Goal: Check status: Check status

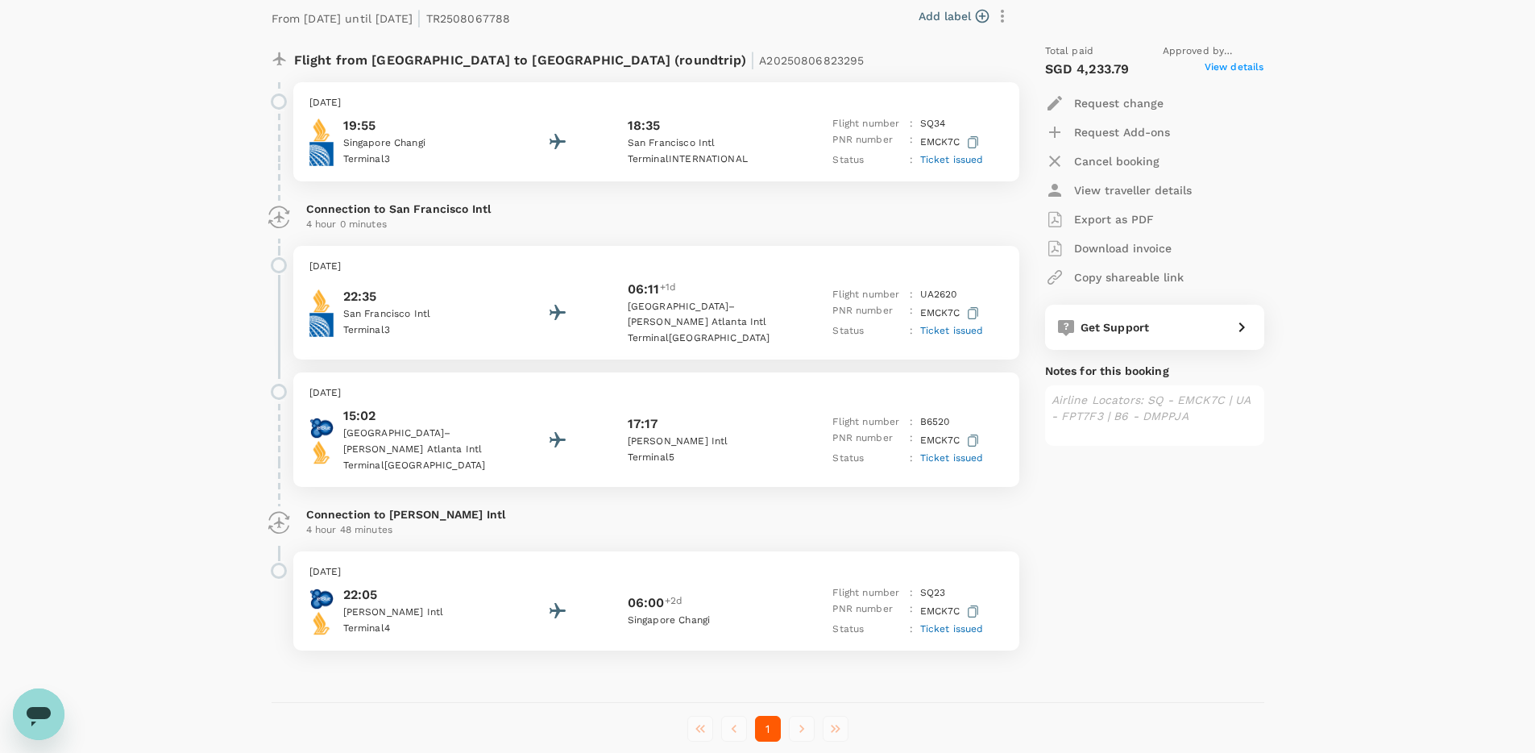
scroll to position [260, 0]
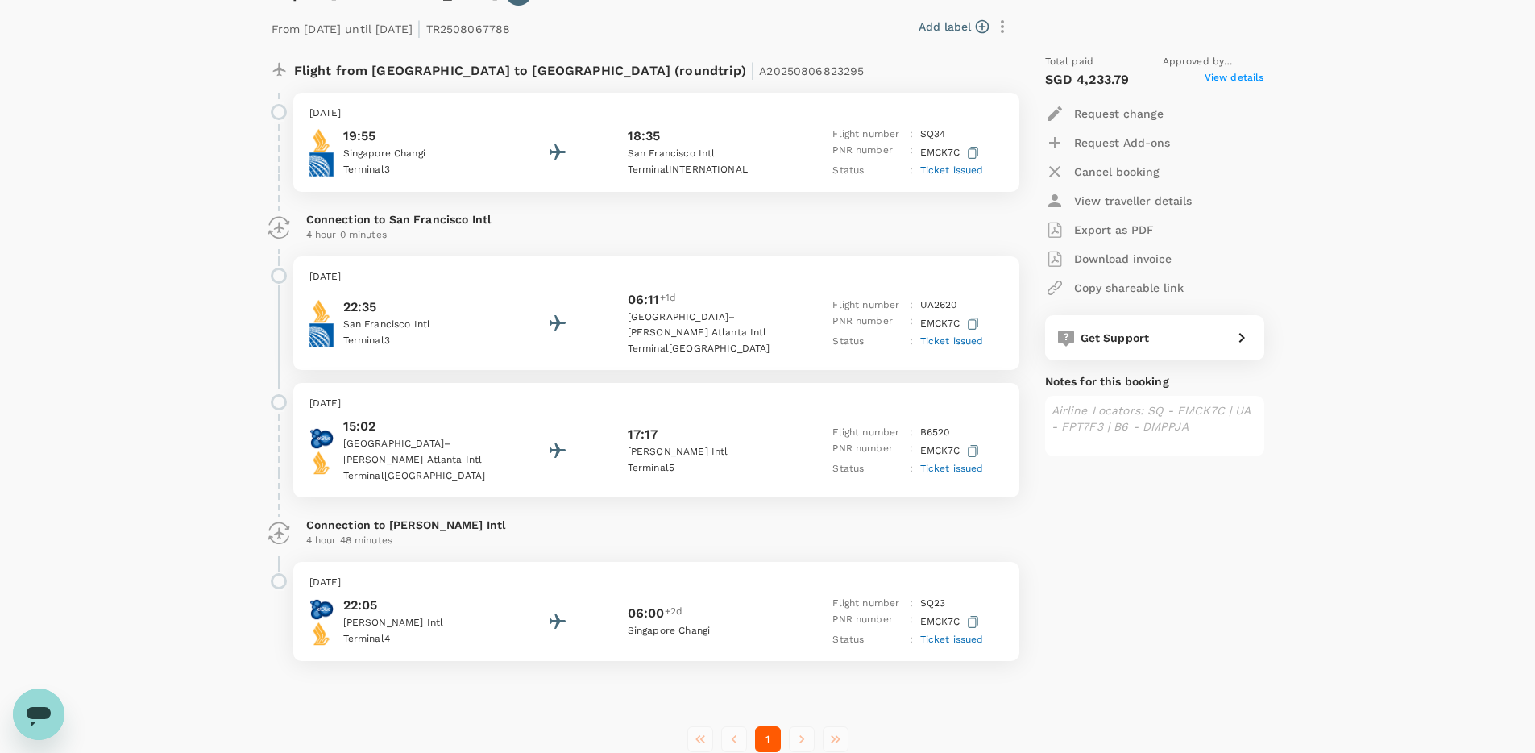
click at [1135, 206] on p "View traveller details" at bounding box center [1133, 201] width 118 height 16
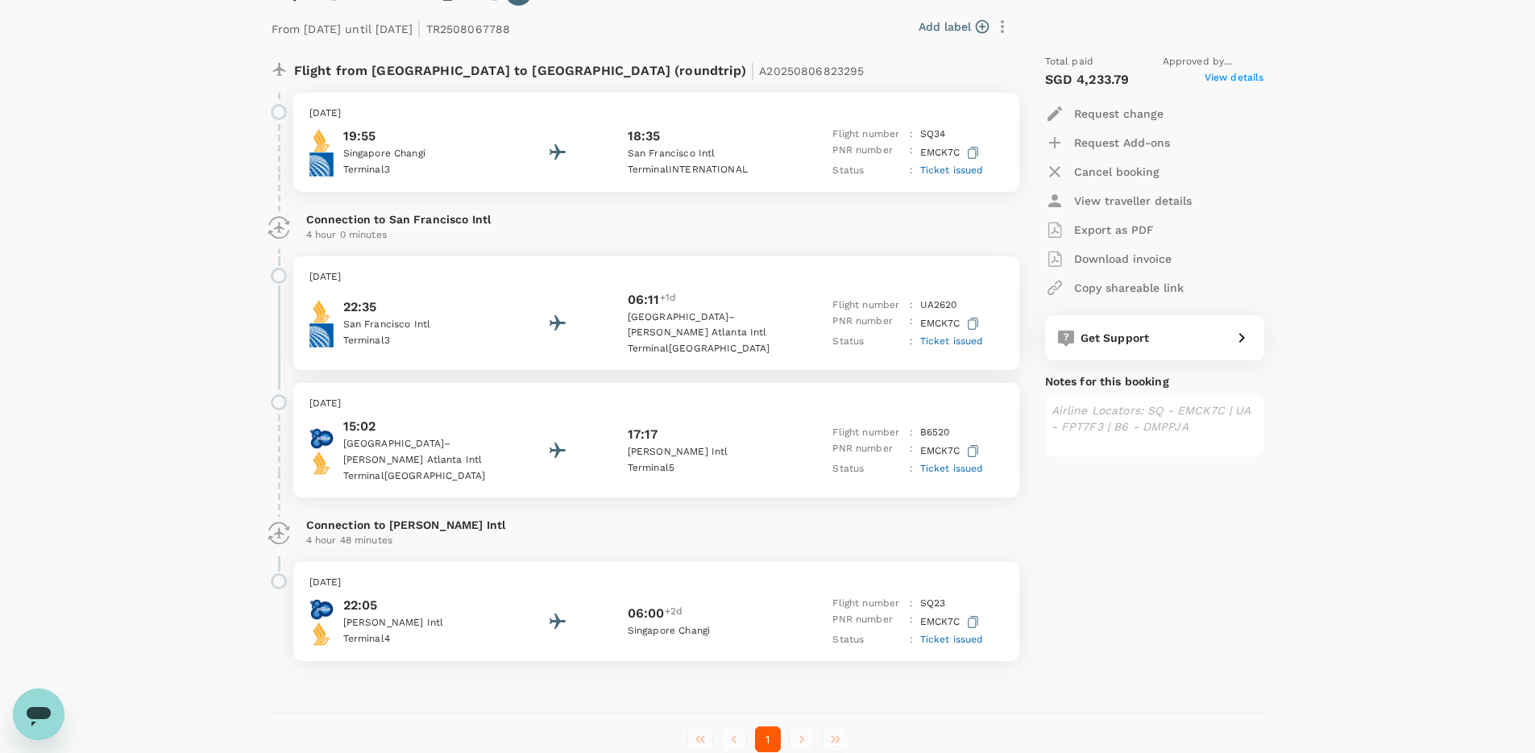
click at [1236, 74] on span "View details" at bounding box center [1235, 79] width 60 height 19
click at [940, 169] on span "Ticket issued" at bounding box center [952, 169] width 64 height 11
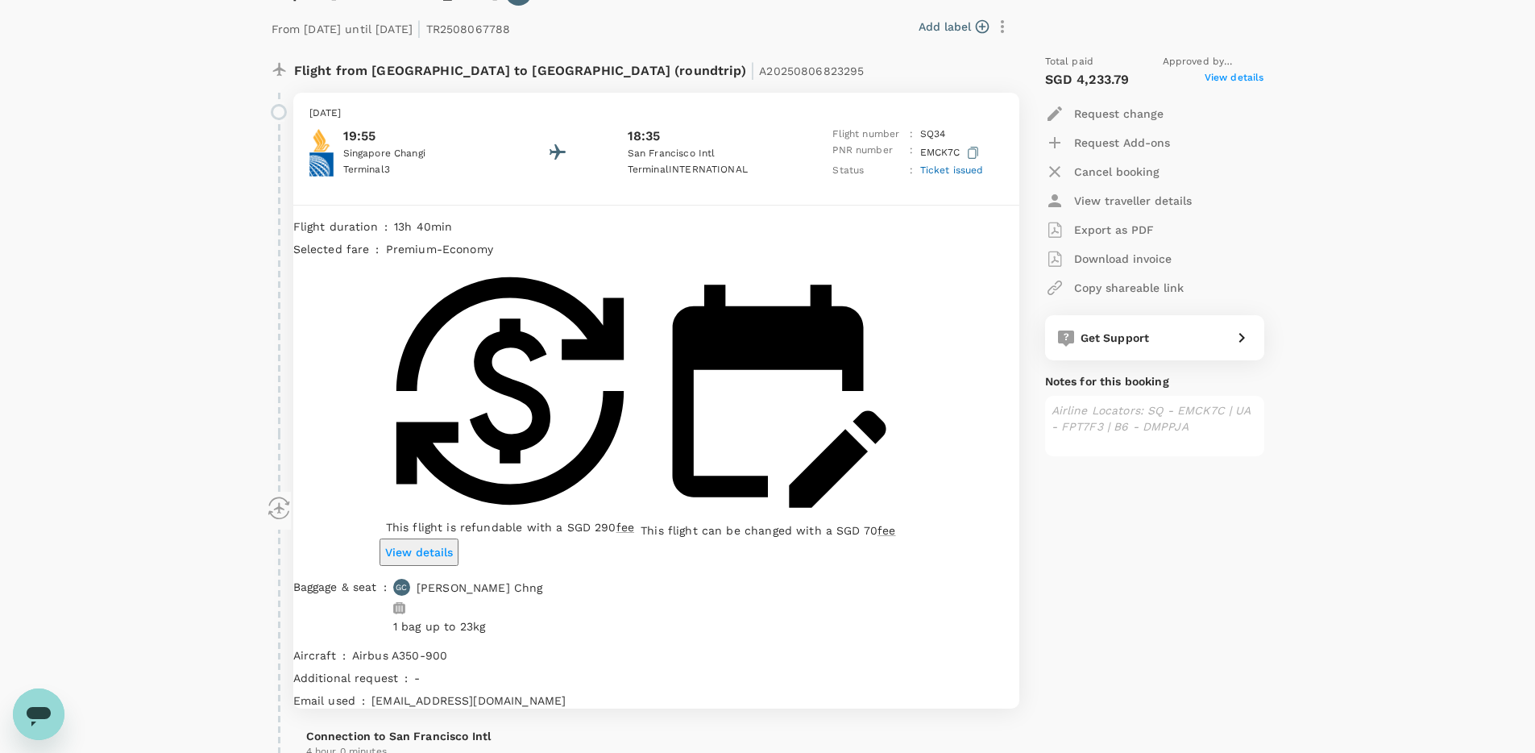
click at [453, 544] on p "View details" at bounding box center [419, 552] width 68 height 16
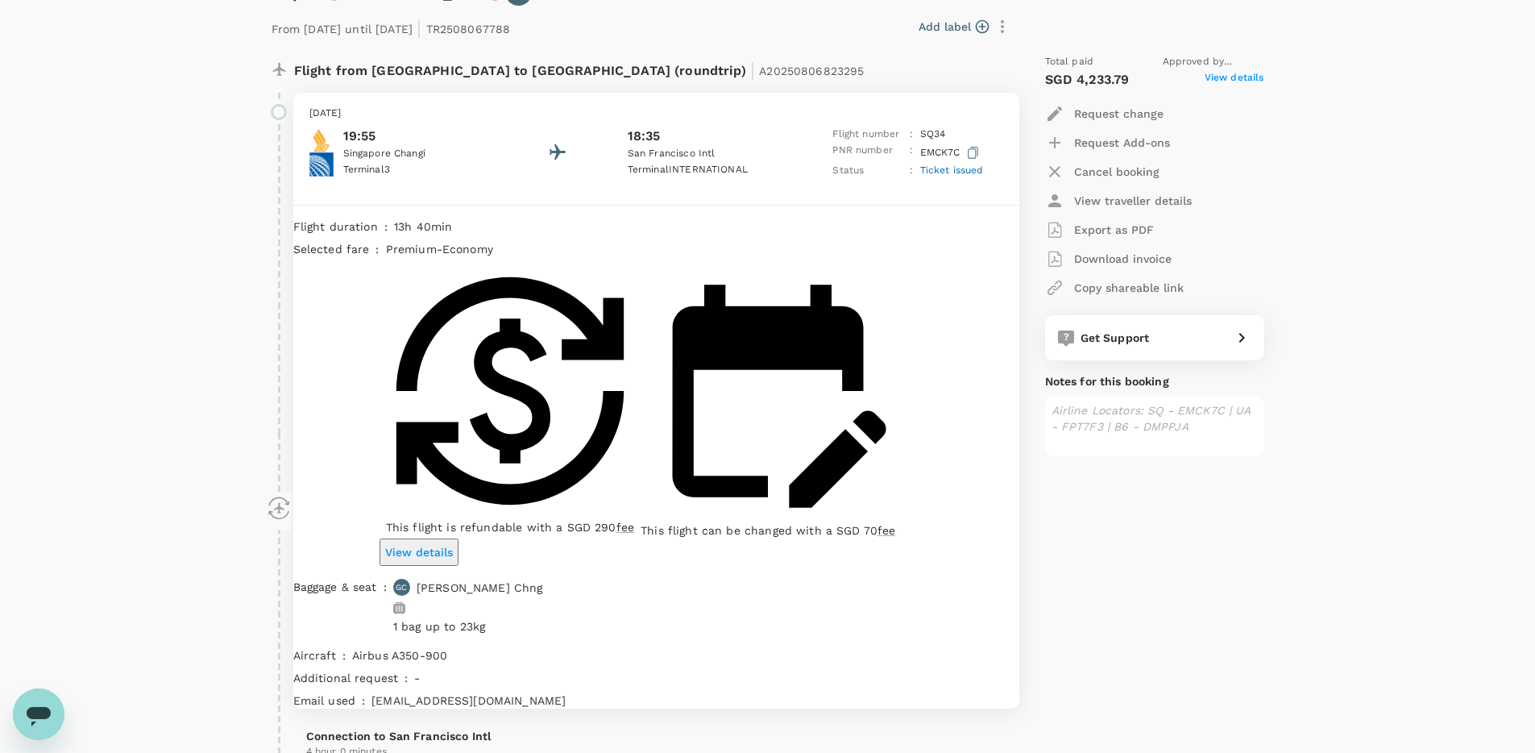
click at [973, 172] on span "Ticket issued" at bounding box center [952, 169] width 64 height 11
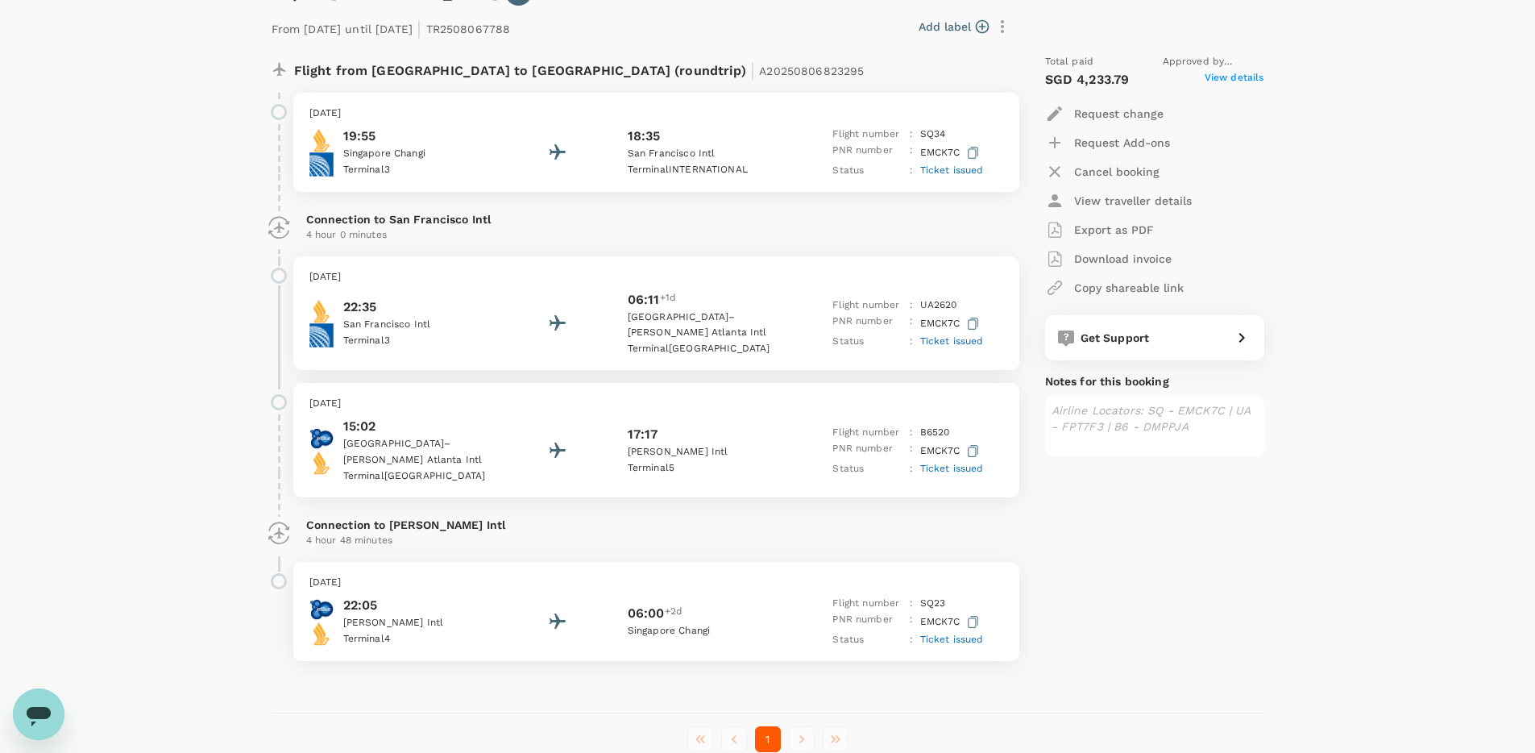
click at [973, 172] on span "Ticket issued" at bounding box center [952, 169] width 64 height 11
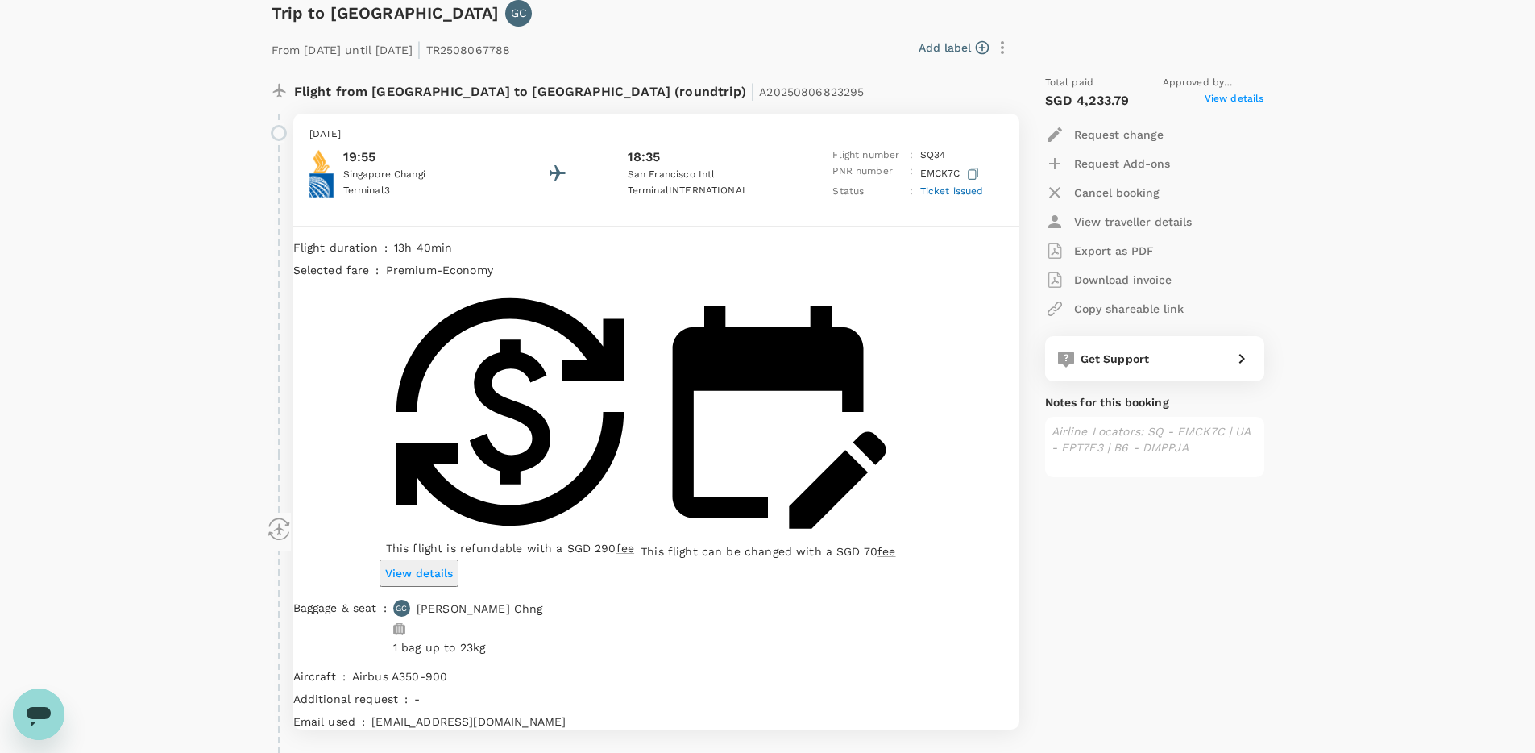
scroll to position [218, 0]
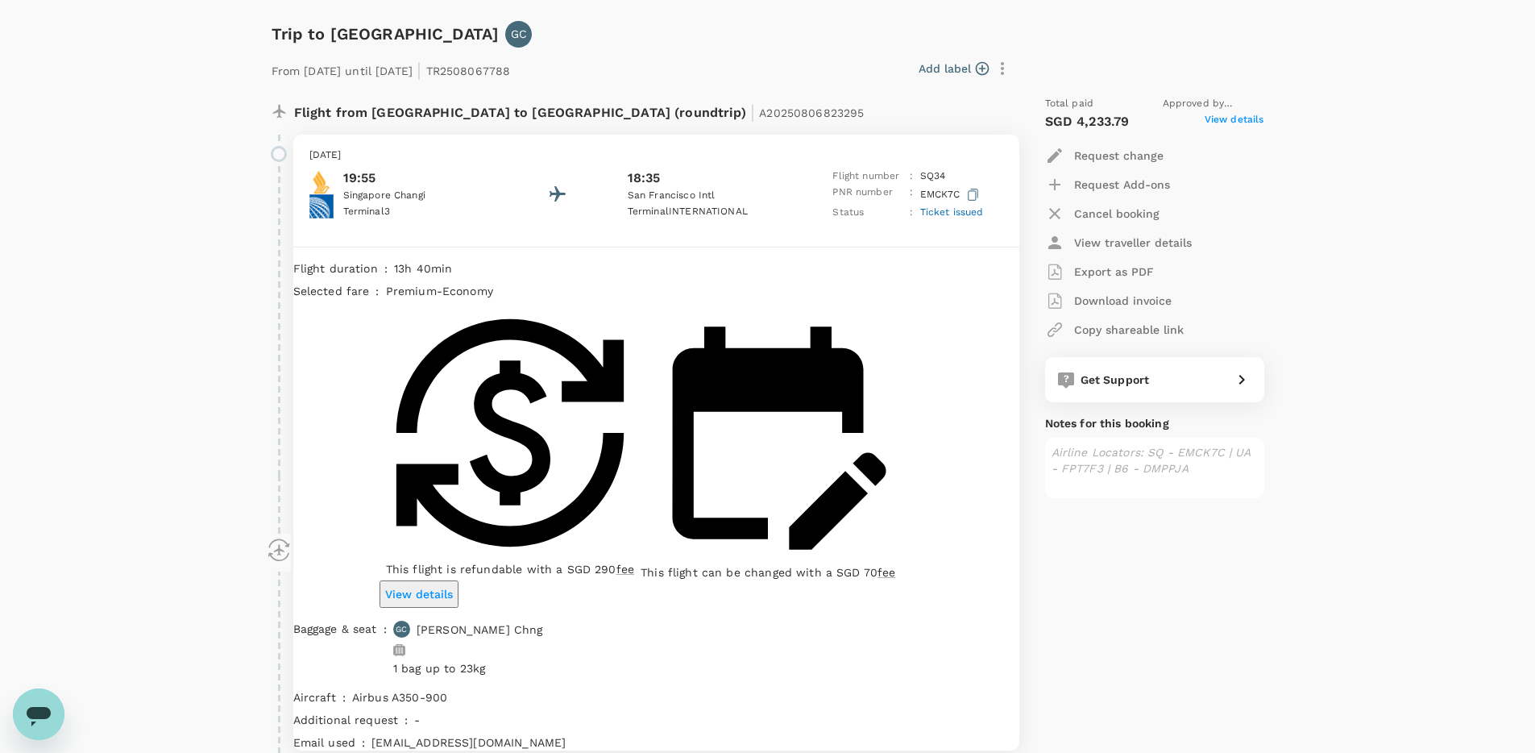
click at [972, 207] on span "Ticket issued" at bounding box center [952, 211] width 64 height 11
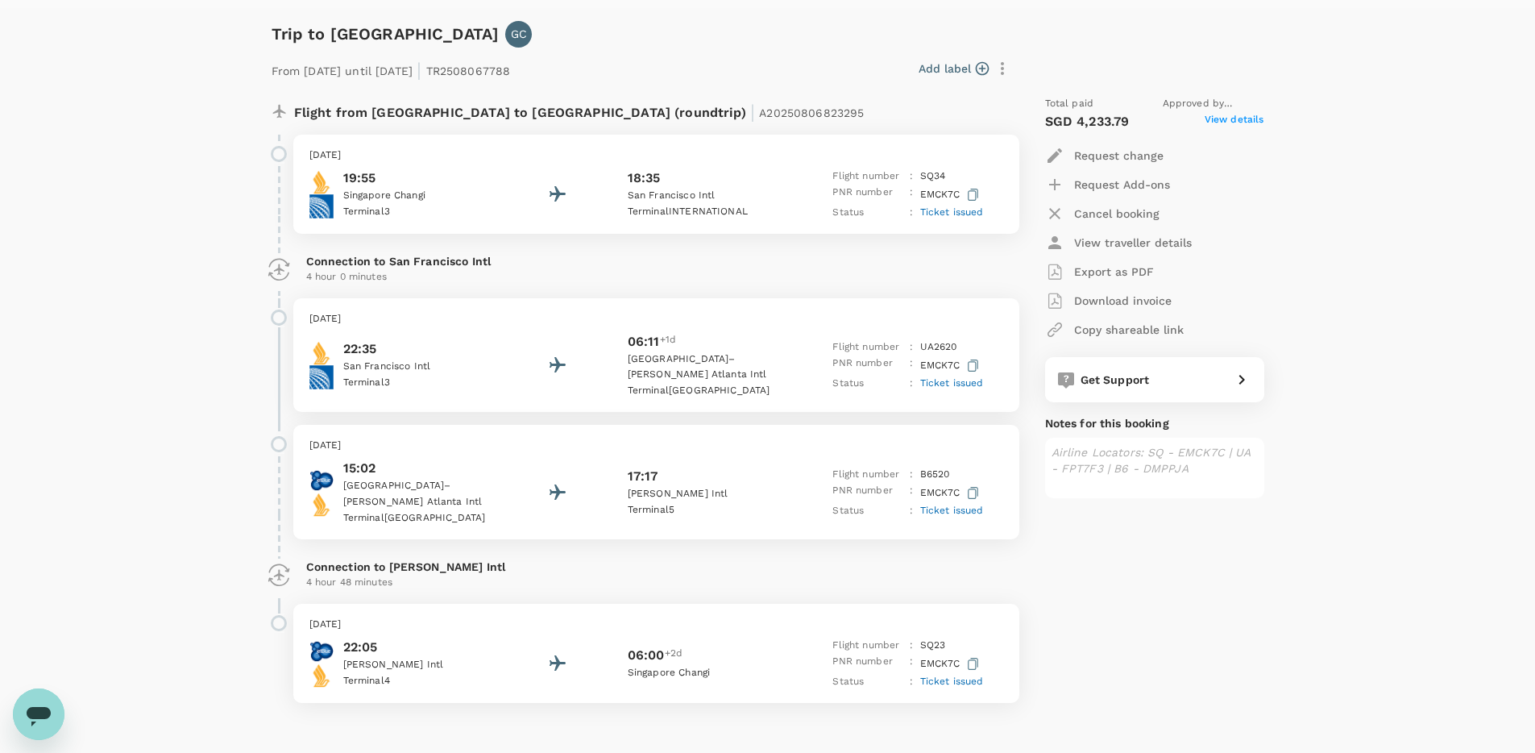
click at [769, 326] on p "[DATE]" at bounding box center [656, 319] width 694 height 16
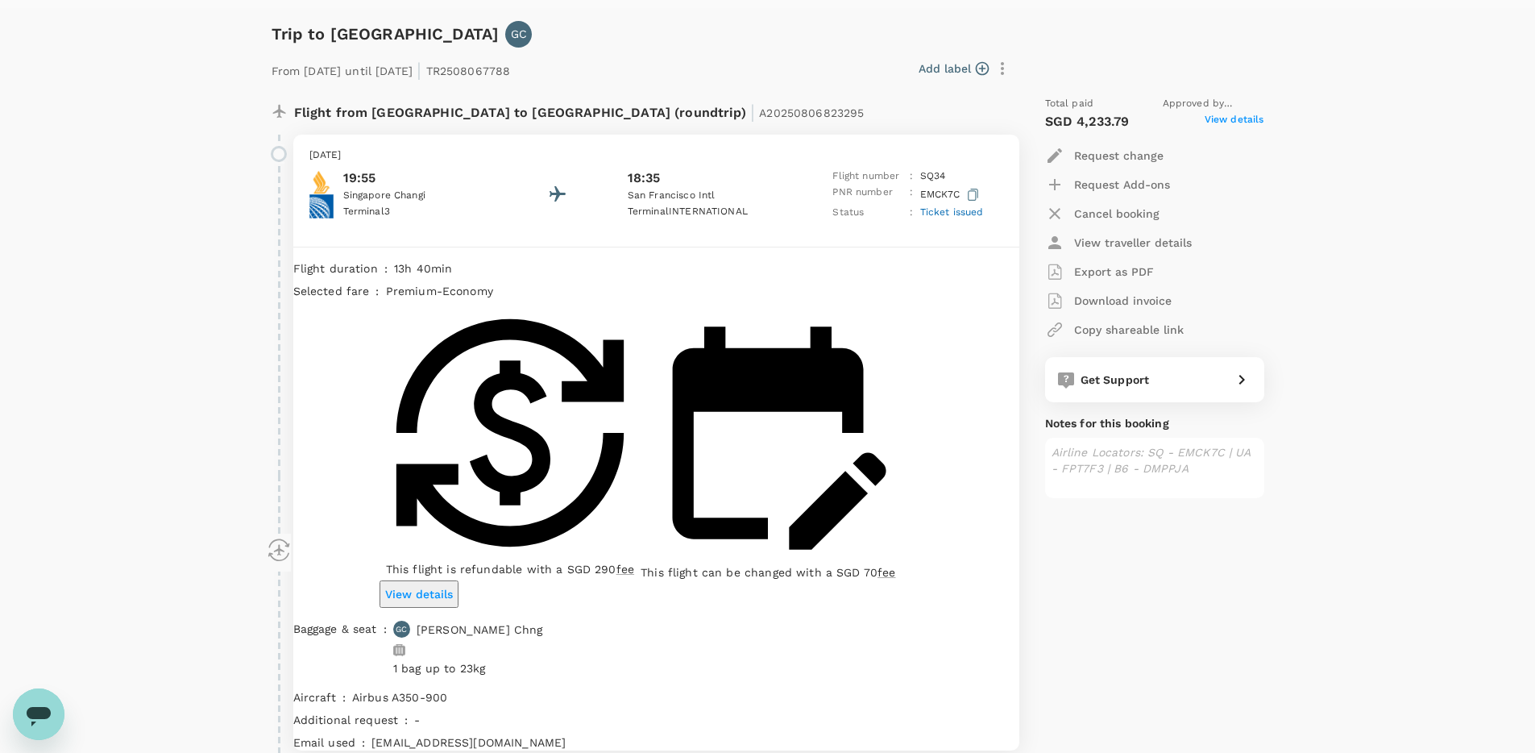
click at [768, 335] on div "This flight is refundable with a SGD 290 fee This flight can be changed with a …" at bounding box center [700, 439] width 640 height 281
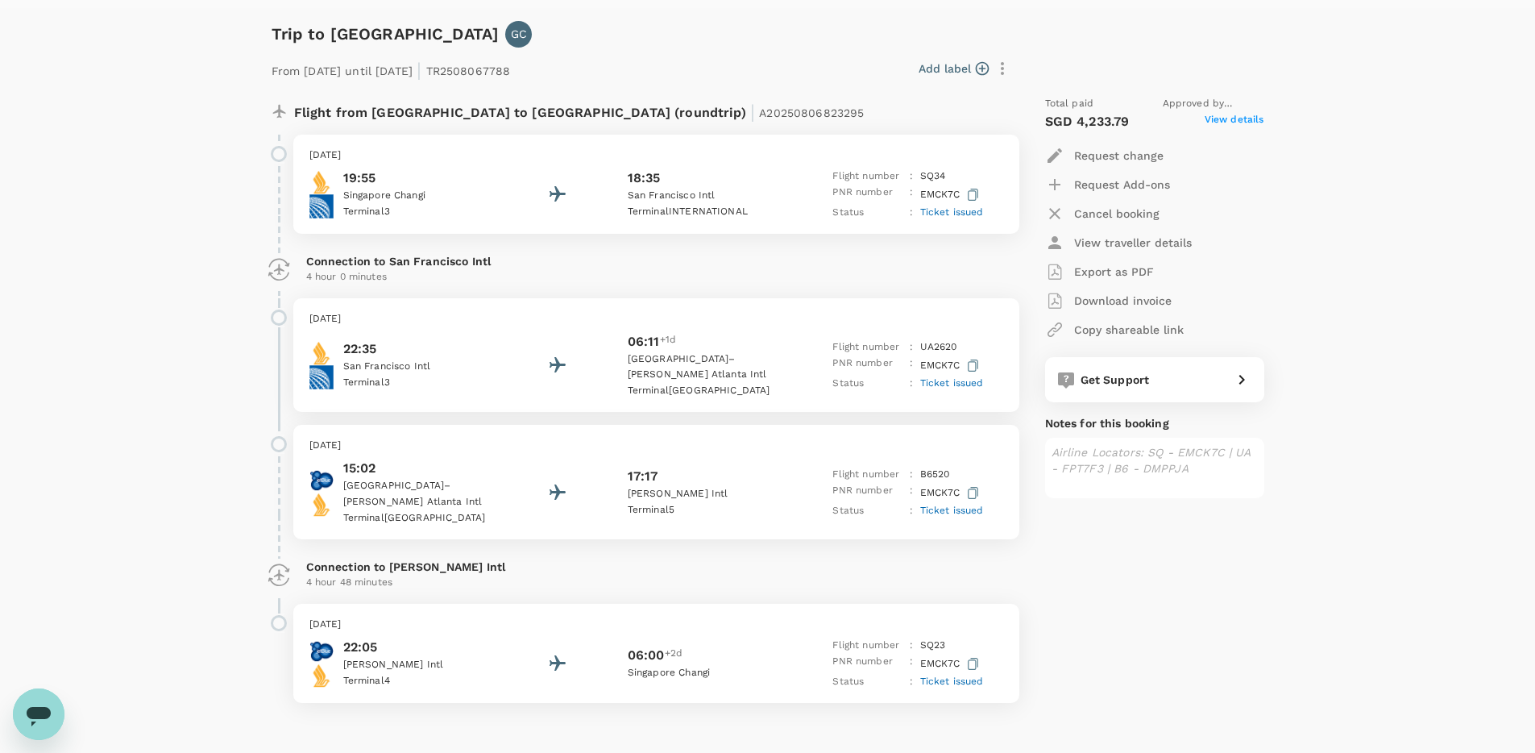
click at [723, 354] on p "[GEOGRAPHIC_DATA]–[PERSON_NAME] Atlanta Intl" at bounding box center [700, 367] width 145 height 32
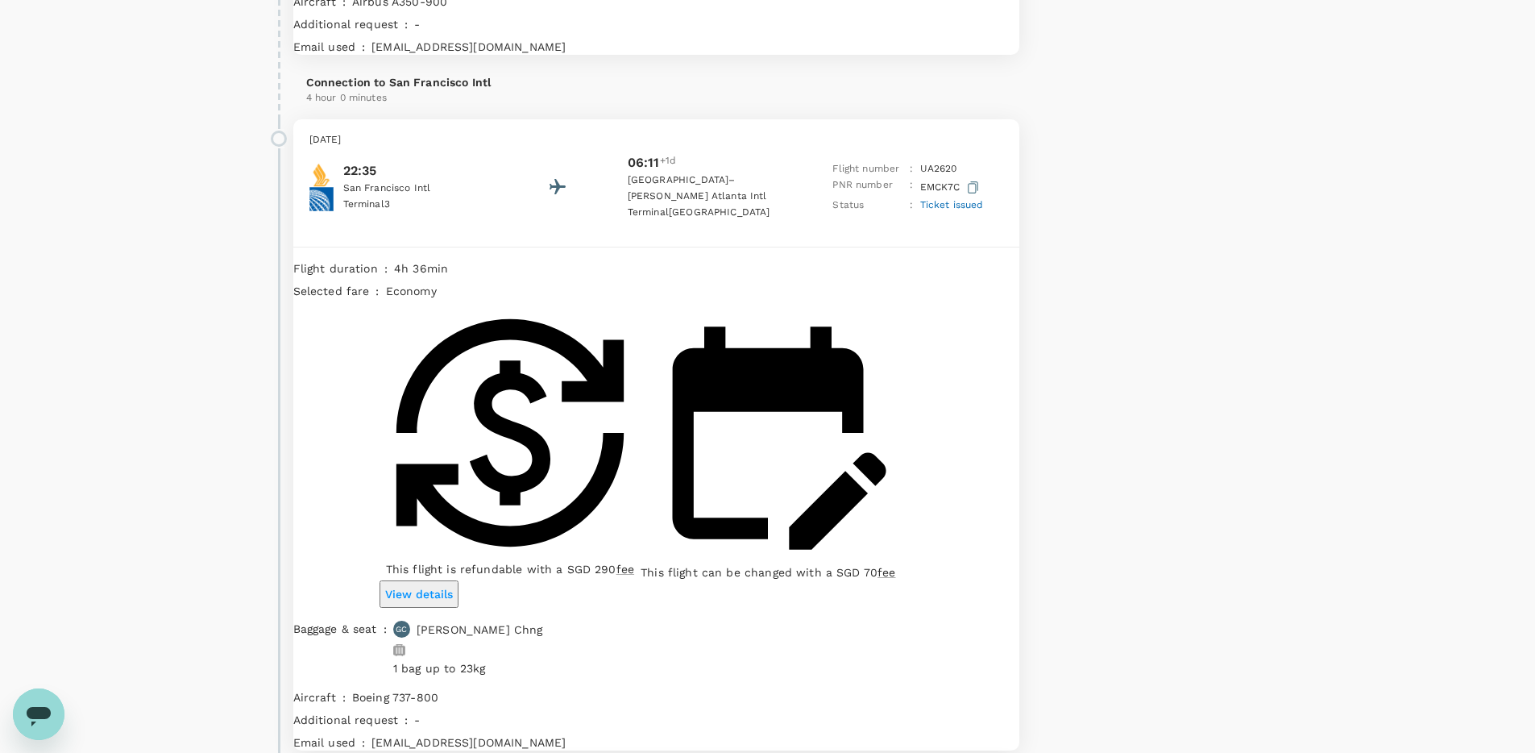
scroll to position [916, 0]
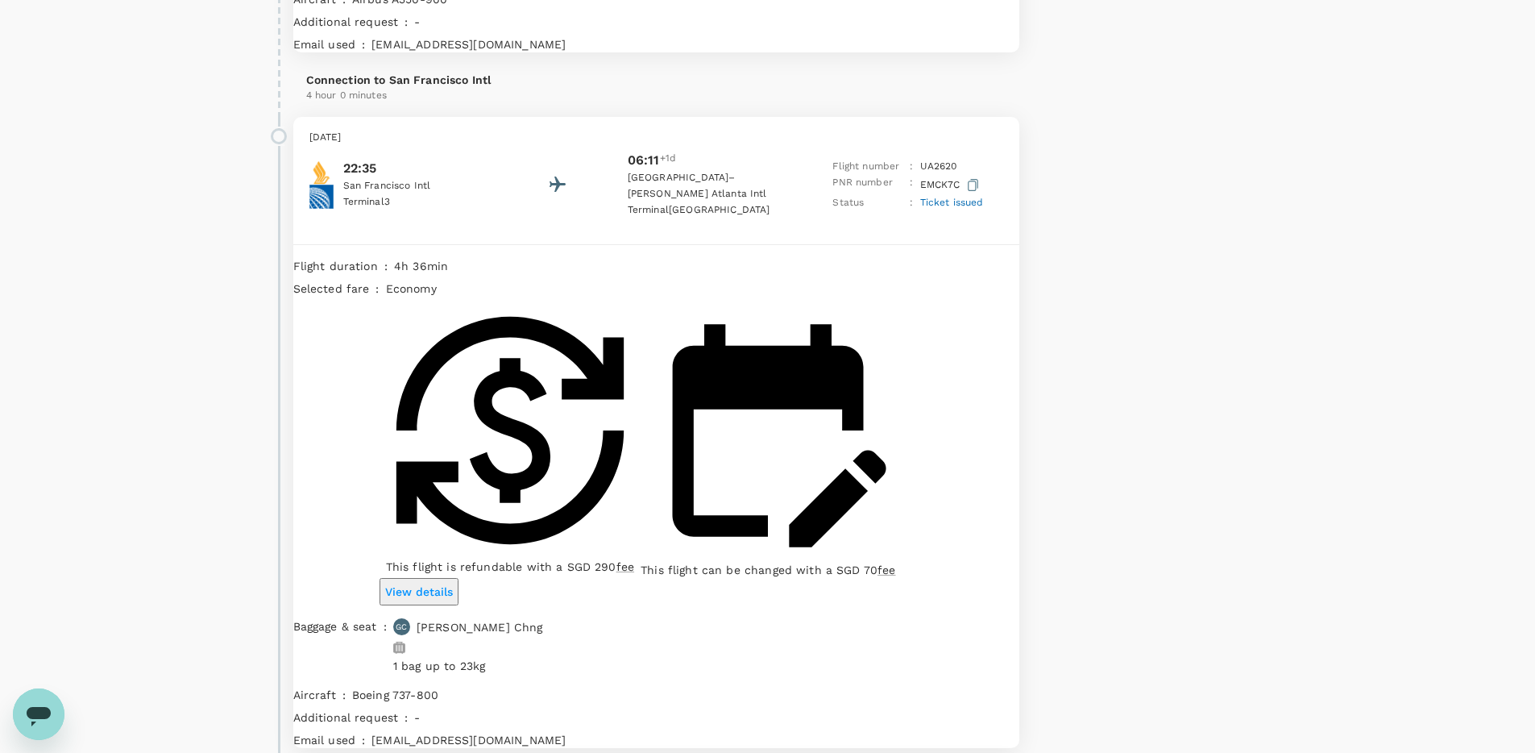
click at [453, 583] on p "View details" at bounding box center [419, 591] width 68 height 16
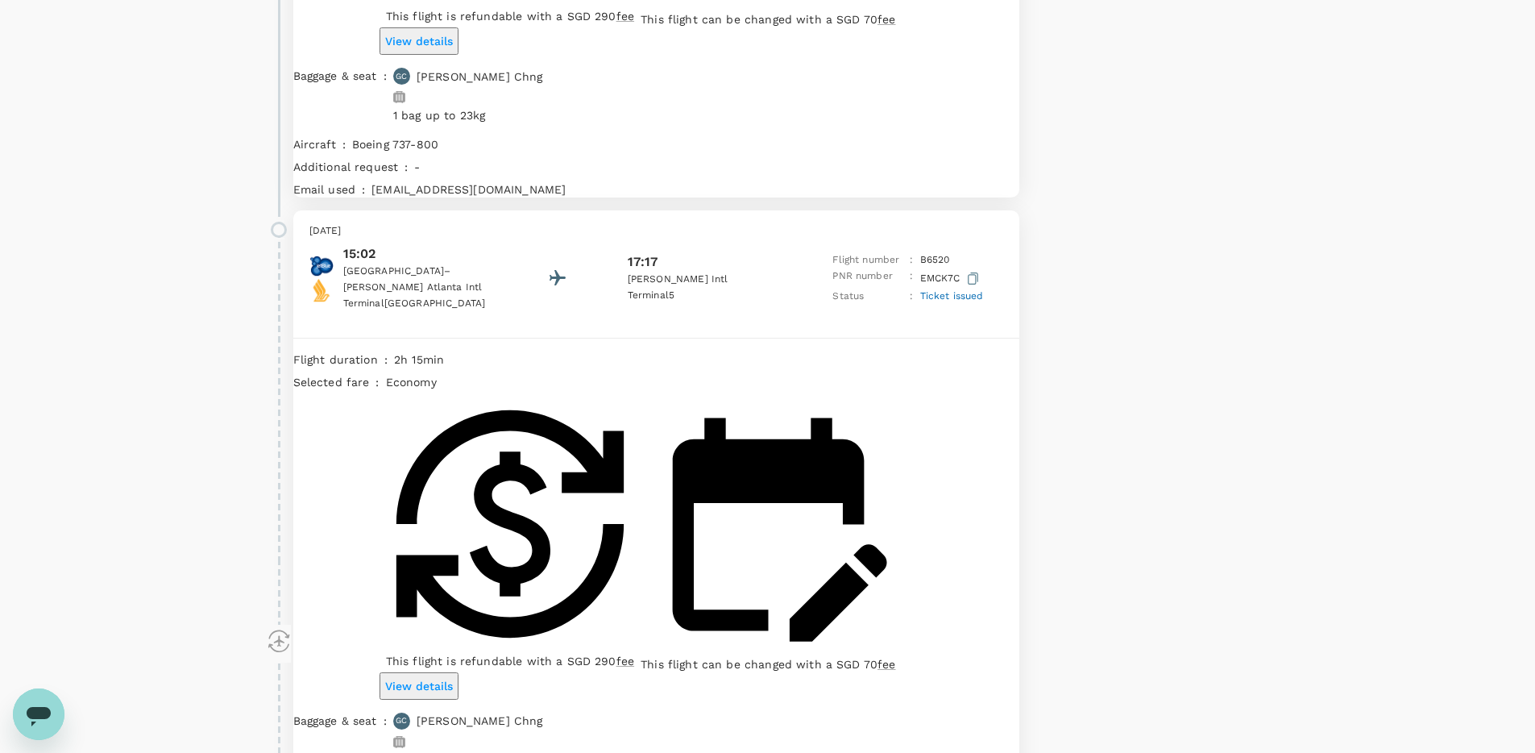
scroll to position [1478, 0]
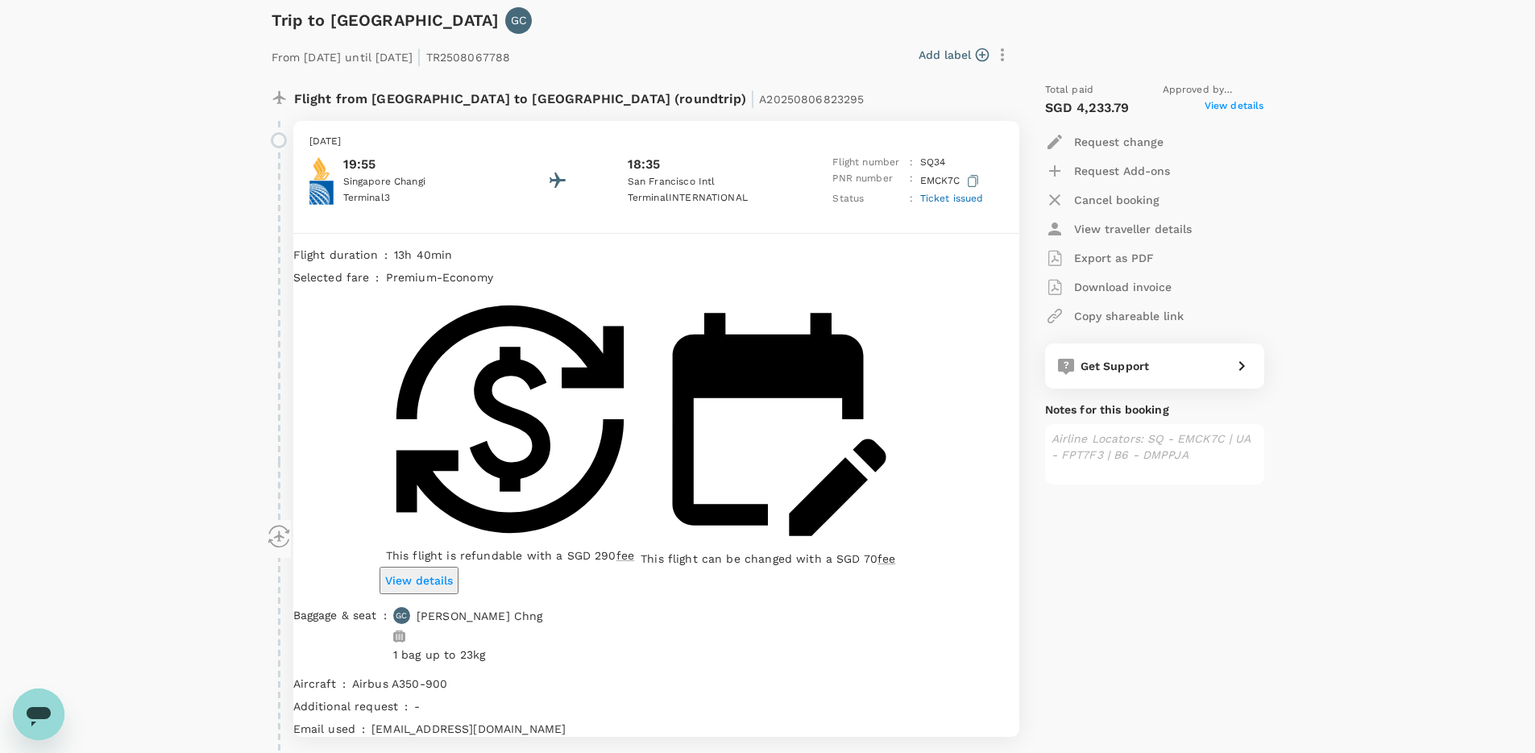
scroll to position [0, 0]
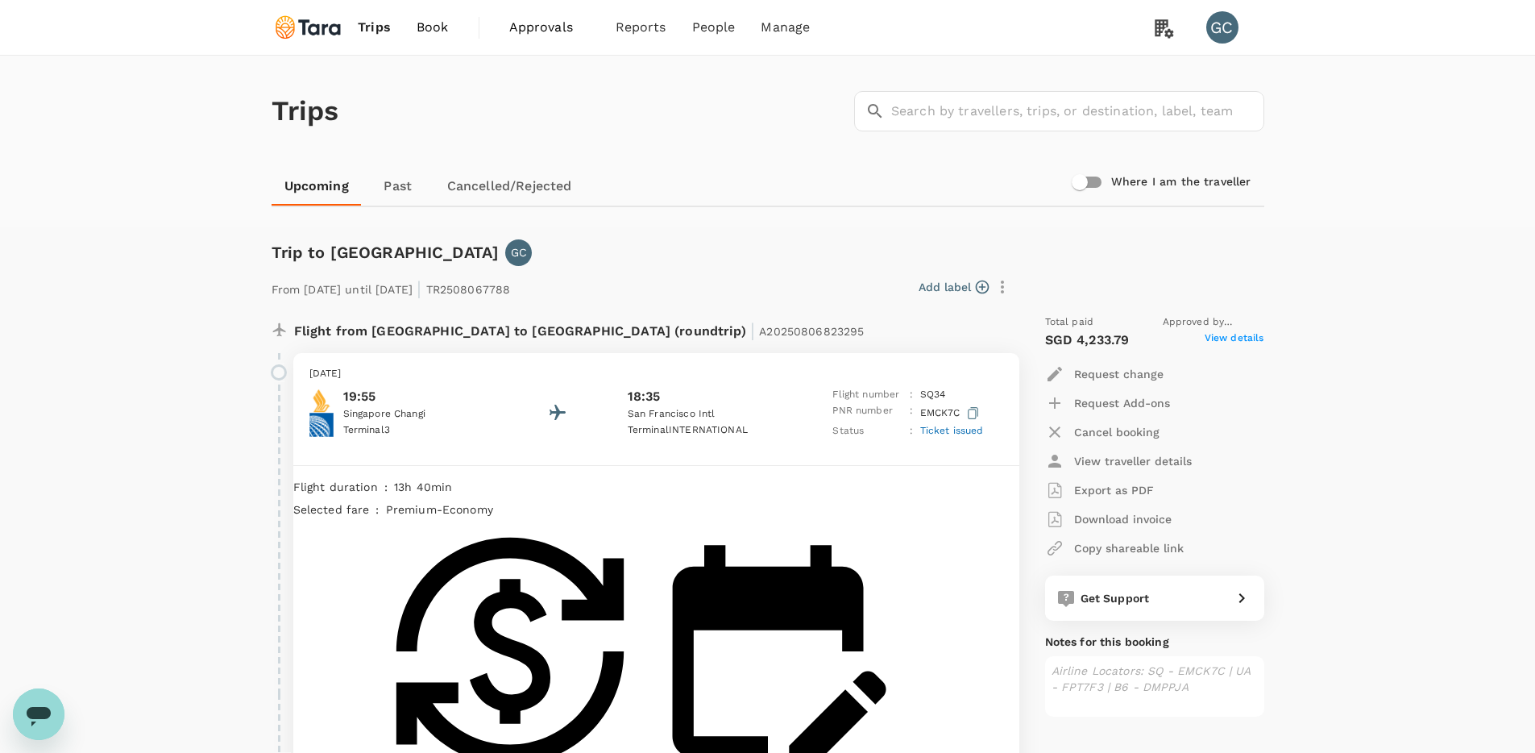
click at [1097, 404] on p "Request Add-ons" at bounding box center [1122, 403] width 96 height 16
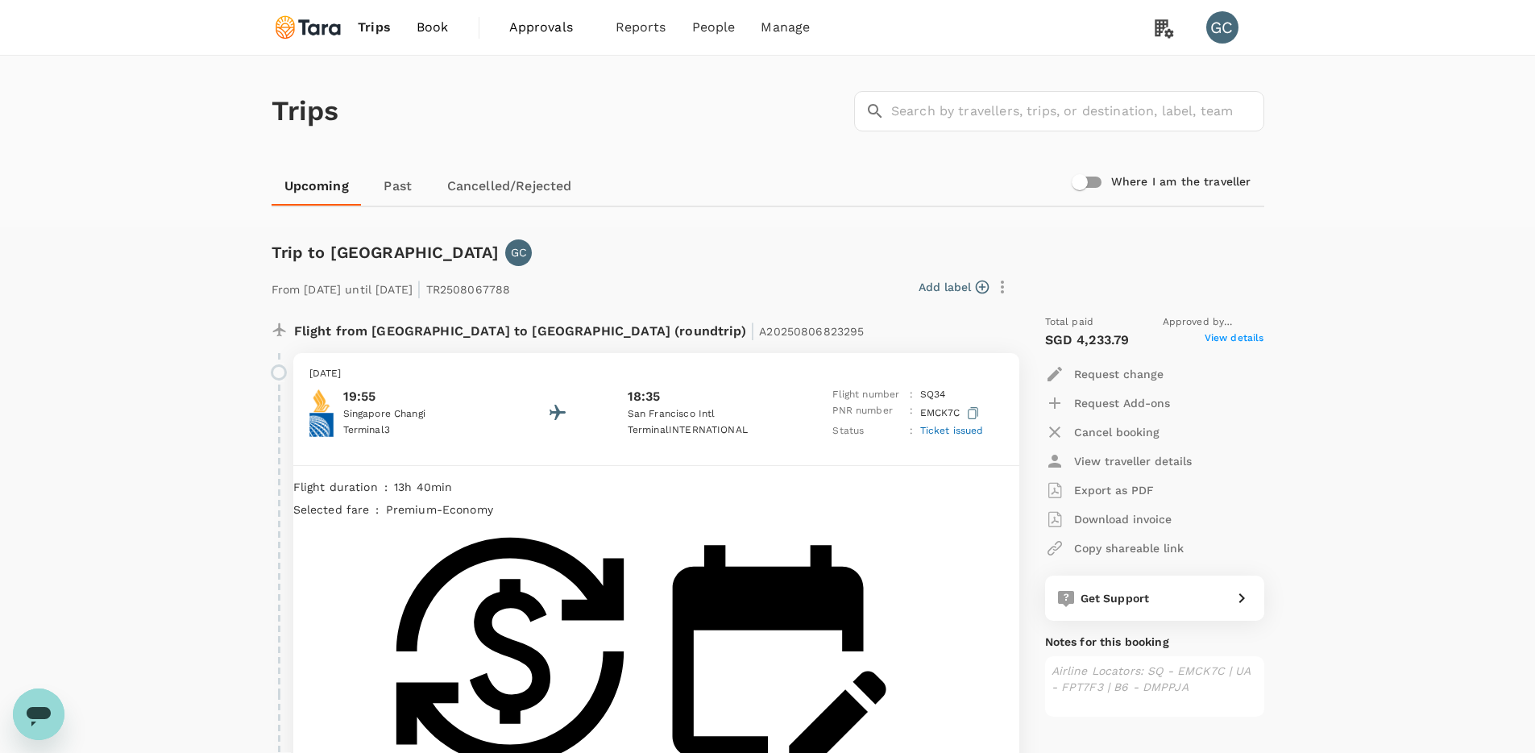
click at [1108, 373] on p "Request change" at bounding box center [1118, 374] width 89 height 16
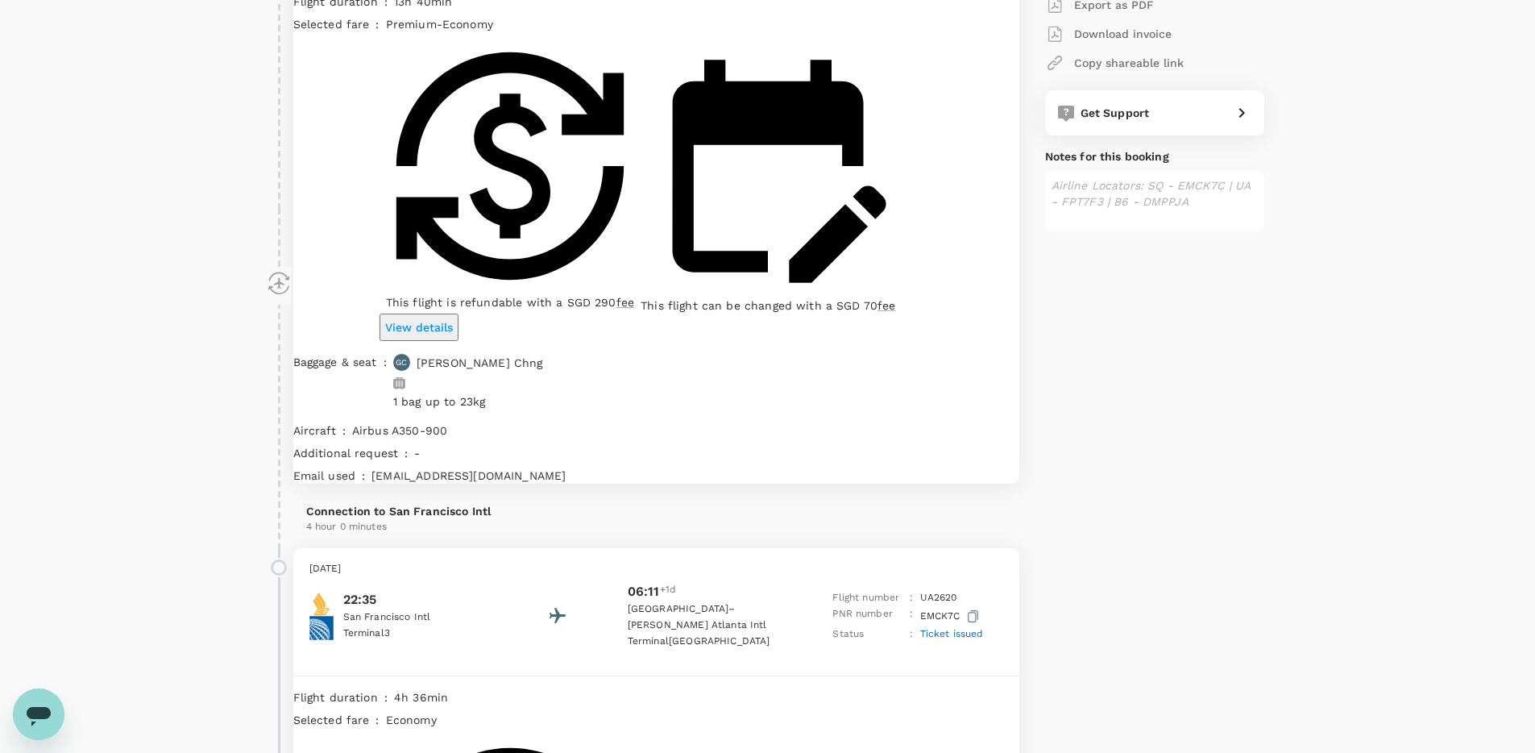
scroll to position [122, 0]
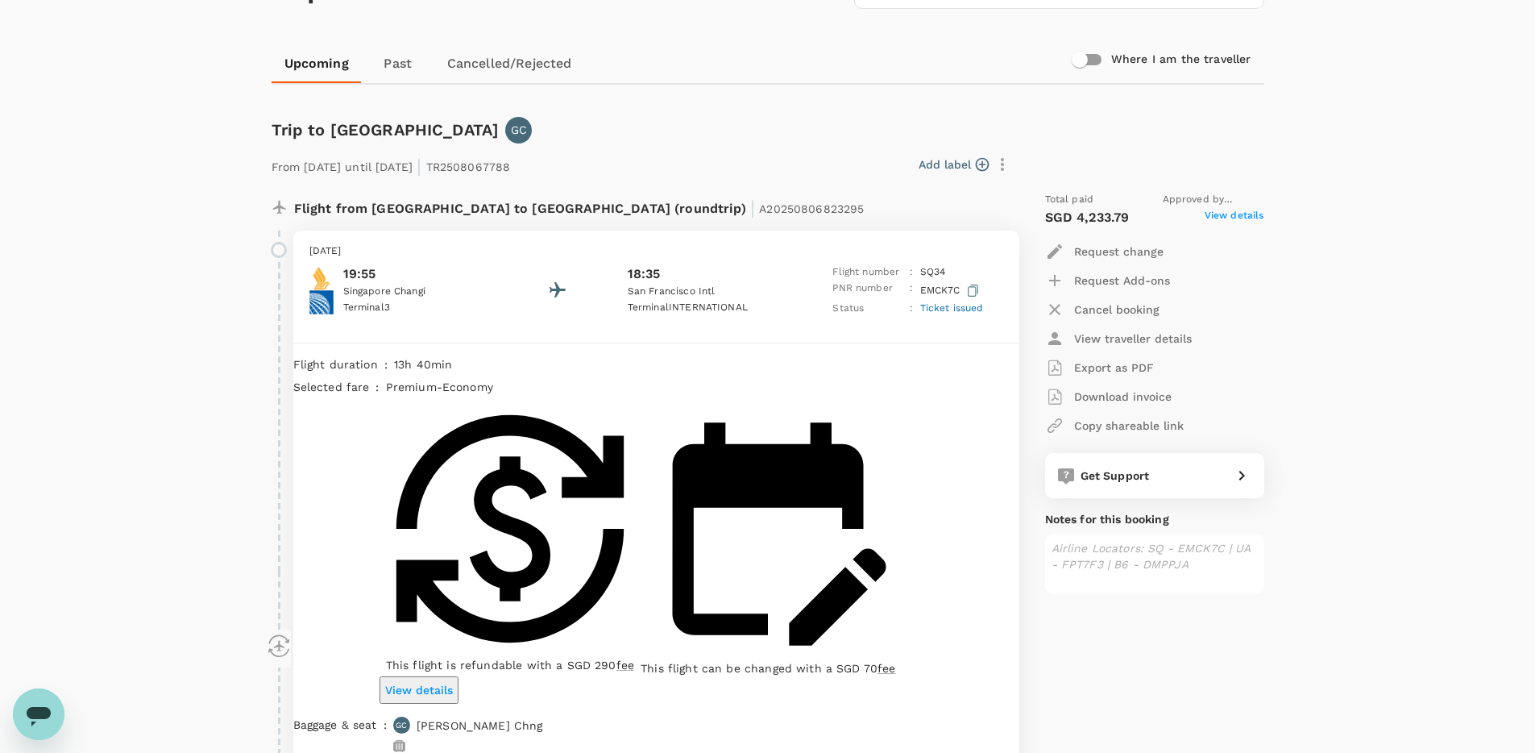
click at [1215, 550] on p "Airline Locators: SQ - EMCK7C | UA - FPT7F3 | B6 - DMPPJA" at bounding box center [1155, 556] width 206 height 32
drag, startPoint x: 1184, startPoint y: 568, endPoint x: 1056, endPoint y: 535, distance: 132.3
click at [1056, 535] on div "Airline Locators: SQ - EMCK7C | UA - FPT7F3 | B6 - DMPPJA" at bounding box center [1154, 563] width 219 height 60
drag, startPoint x: 575, startPoint y: 170, endPoint x: 487, endPoint y: 172, distance: 87.8
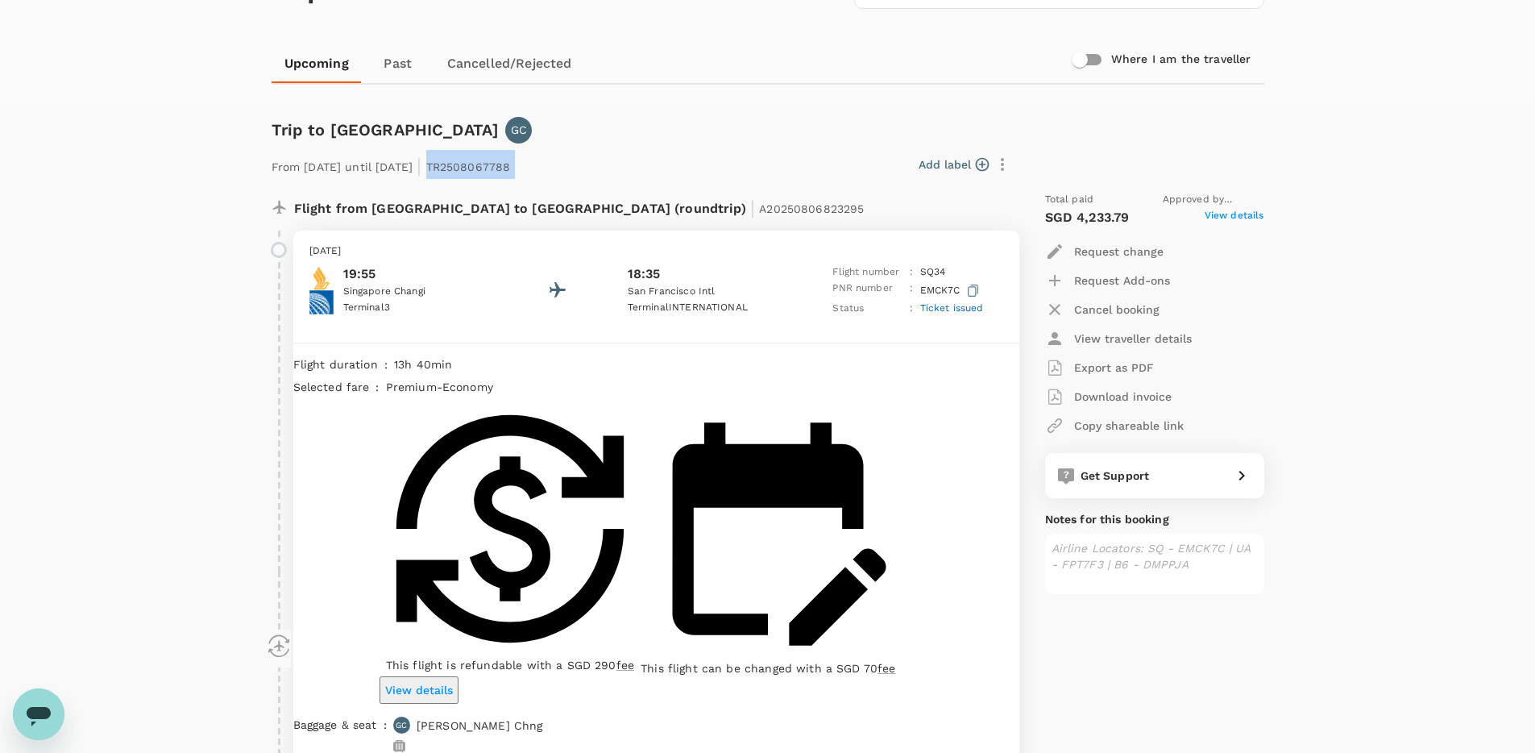
click at [487, 172] on div "From [DATE] until [DATE] | TR2508067788 Add label" at bounding box center [640, 160] width 751 height 35
click at [487, 172] on p "From [DATE] until [DATE] | TR2508067788" at bounding box center [391, 164] width 239 height 29
drag, startPoint x: 487, startPoint y: 170, endPoint x: 592, endPoint y: 170, distance: 105.6
click at [592, 170] on div "From [DATE] until [DATE] | TR2508067788 Add label" at bounding box center [640, 160] width 751 height 35
click at [592, 170] on div "Add label" at bounding box center [765, 164] width 499 height 27
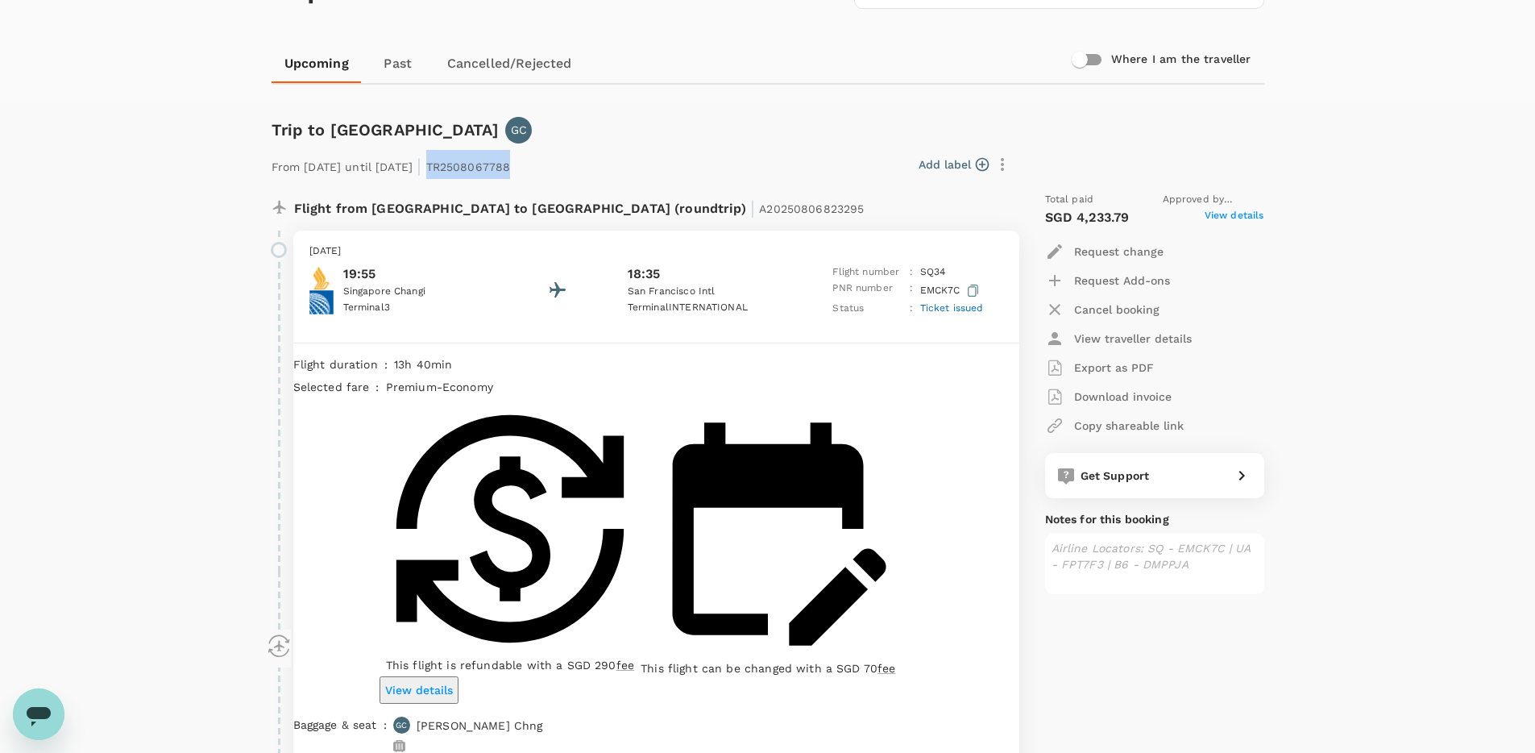
drag, startPoint x: 568, startPoint y: 168, endPoint x: 488, endPoint y: 164, distance: 79.9
click at [488, 164] on p "From [DATE] until [DATE] | TR2508067788" at bounding box center [391, 164] width 239 height 29
drag, startPoint x: 488, startPoint y: 167, endPoint x: 588, endPoint y: 164, distance: 99.9
click at [588, 164] on div "From [DATE] until [DATE] | TR2508067788 Add label" at bounding box center [640, 160] width 751 height 35
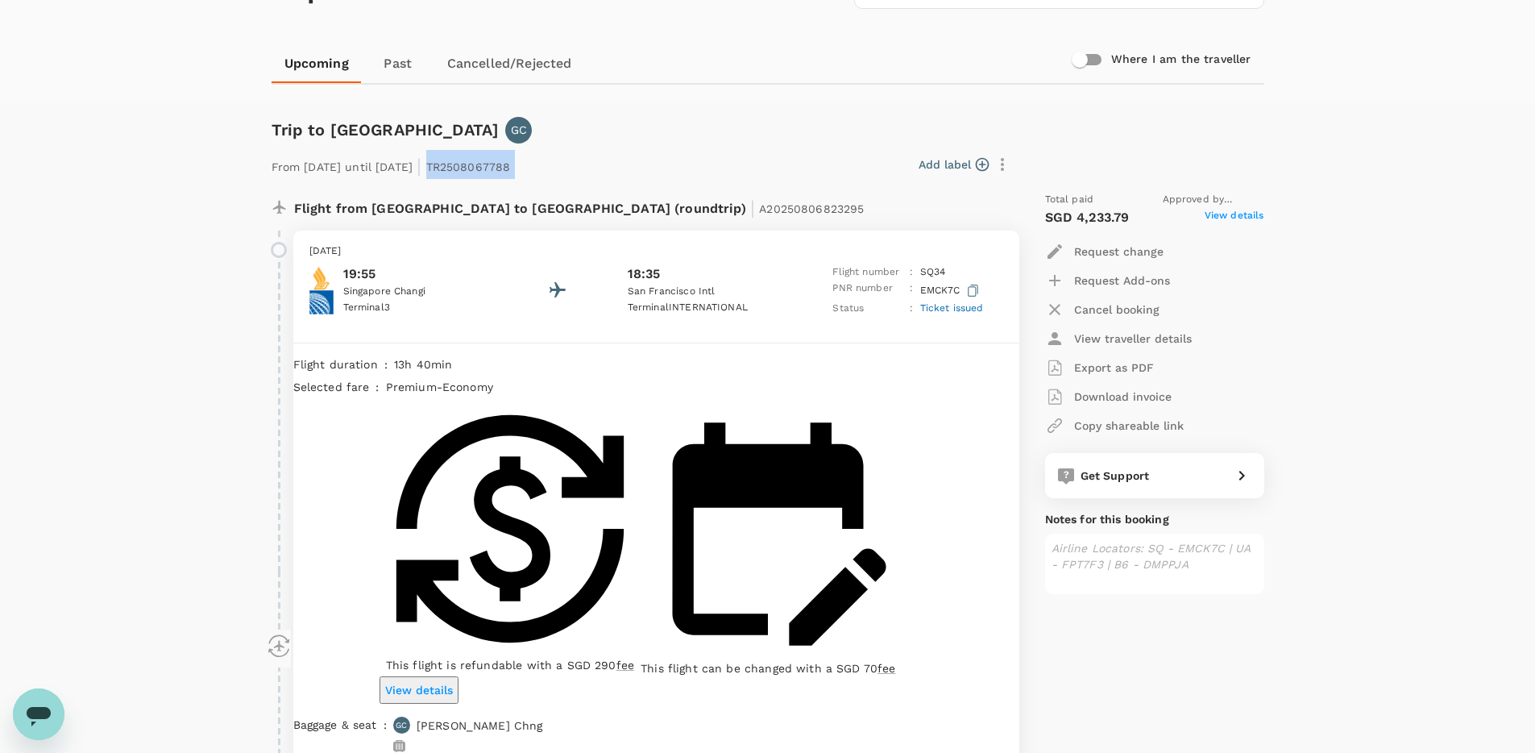
click at [588, 164] on div "Add label" at bounding box center [765, 164] width 499 height 27
drag, startPoint x: 579, startPoint y: 168, endPoint x: 487, endPoint y: 168, distance: 91.1
click at [487, 168] on div "From [DATE] until [DATE] | TR2508067788 Add label" at bounding box center [640, 160] width 751 height 35
click at [487, 168] on p "From [DATE] until [DATE] | TR2508067788" at bounding box center [391, 164] width 239 height 29
drag, startPoint x: 488, startPoint y: 168, endPoint x: 562, endPoint y: 164, distance: 73.4
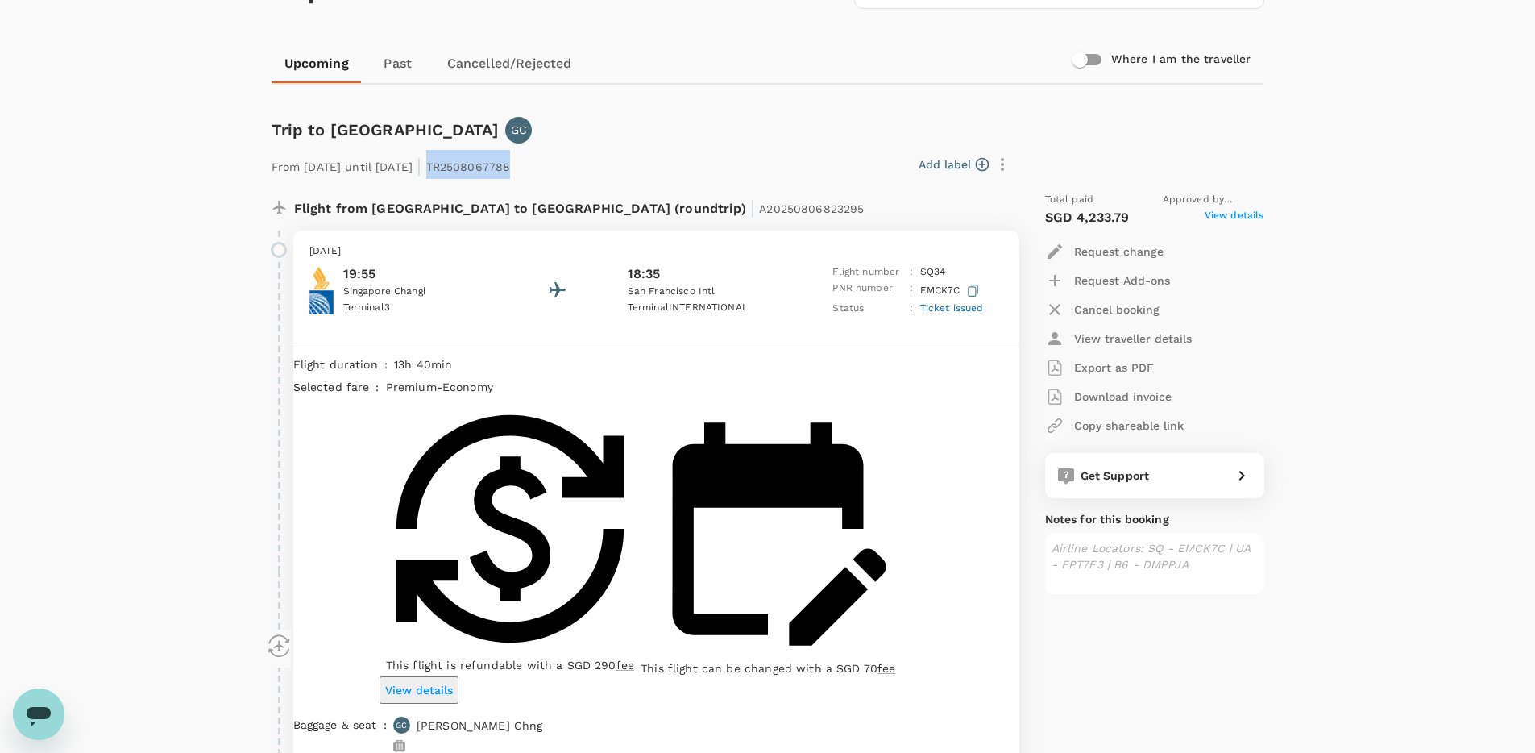
click at [511, 164] on p "From [DATE] until [DATE] | TR2508067788" at bounding box center [391, 164] width 239 height 29
